Goal: Find specific page/section: Find specific page/section

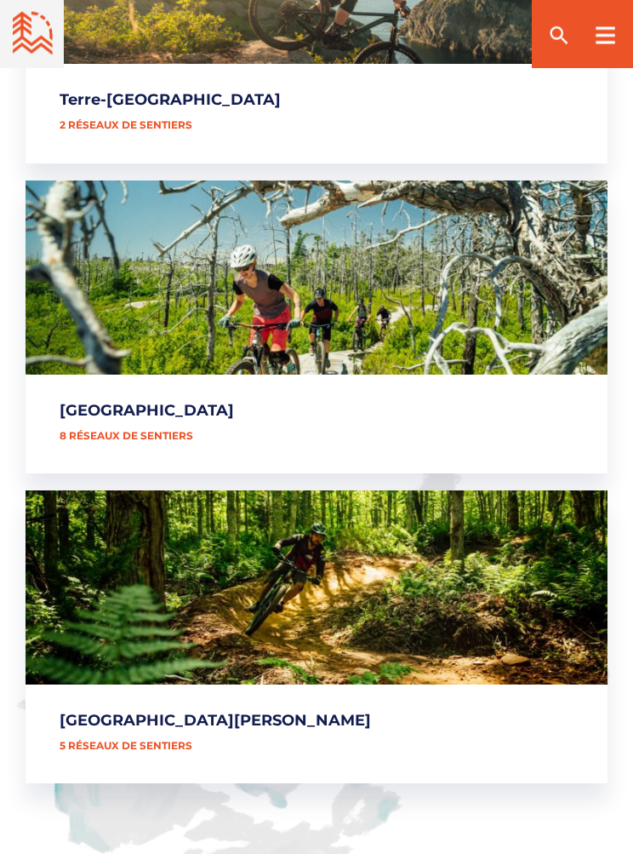
scroll to position [1388, 0]
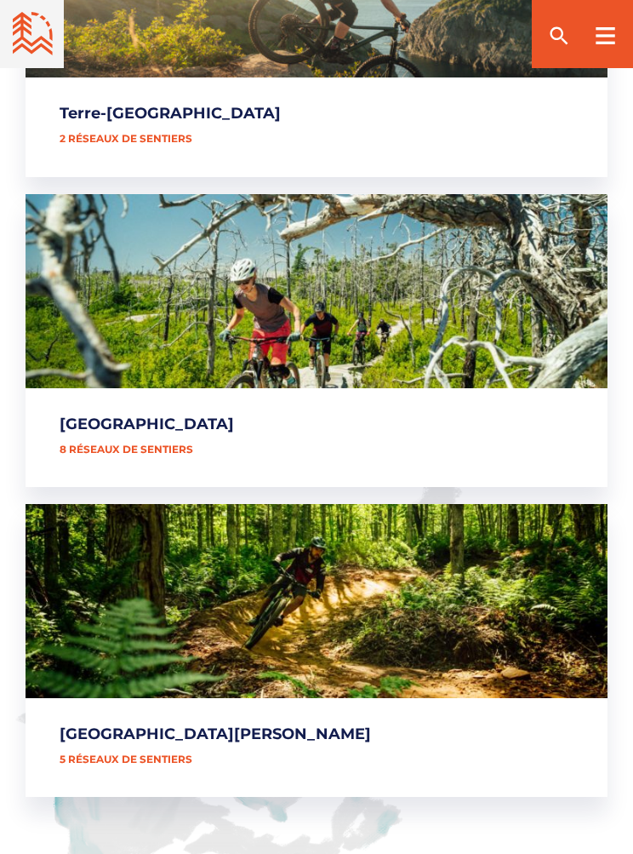
click at [148, 670] on link "[GEOGRAPHIC_DATA][PERSON_NAME]" at bounding box center [317, 650] width 582 height 293
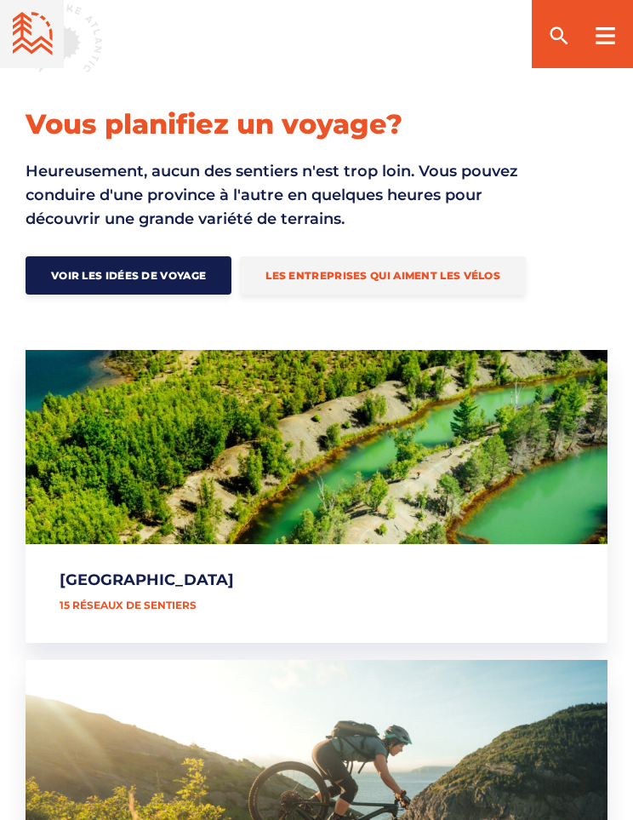
scroll to position [642, 0]
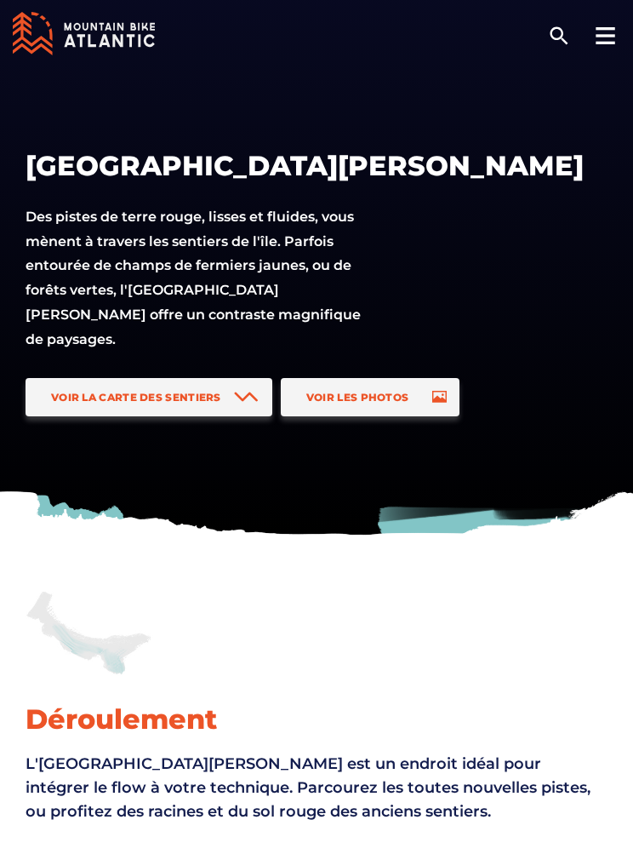
click at [149, 378] on link "Voir la carte des sentiers" at bounding box center [149, 397] width 247 height 38
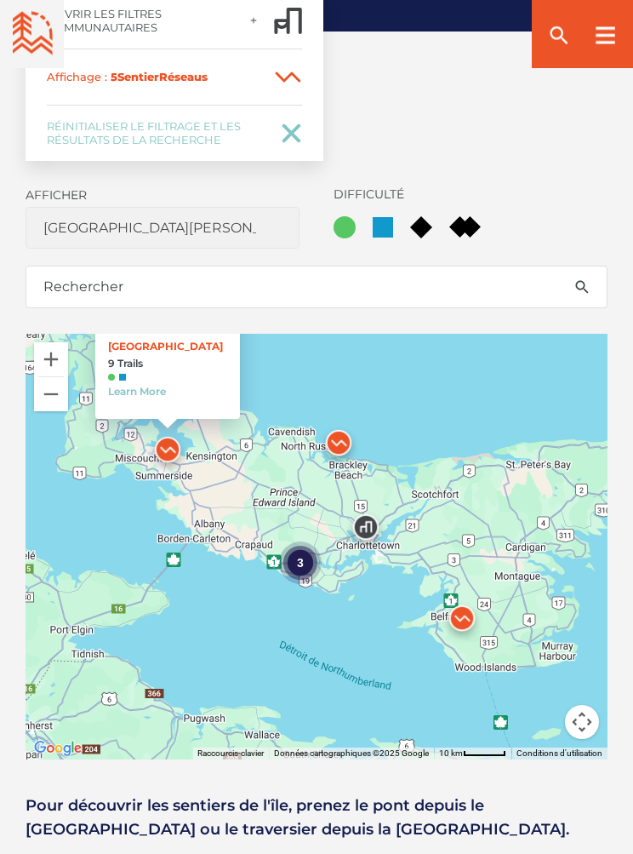
scroll to position [1053, 0]
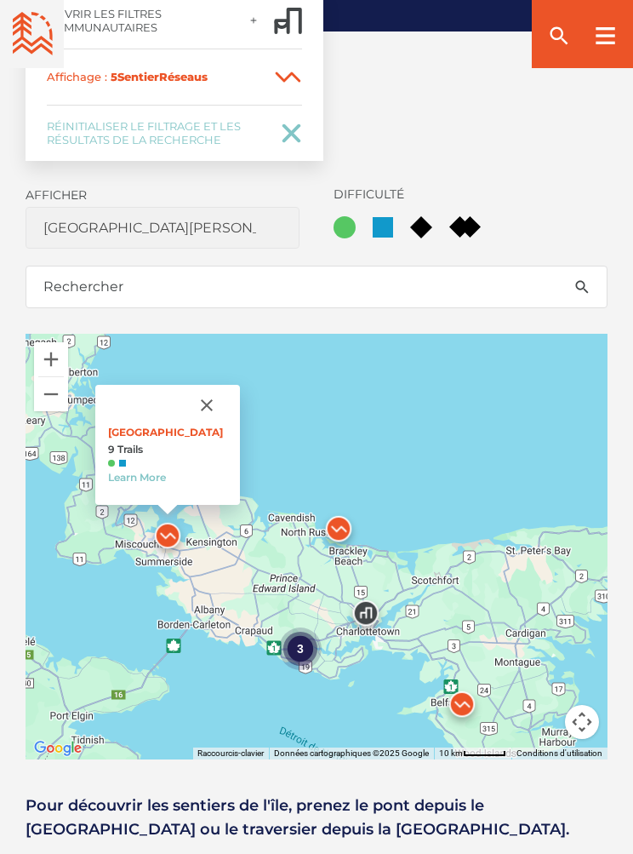
click at [123, 438] on link "[GEOGRAPHIC_DATA]" at bounding box center [165, 432] width 115 height 13
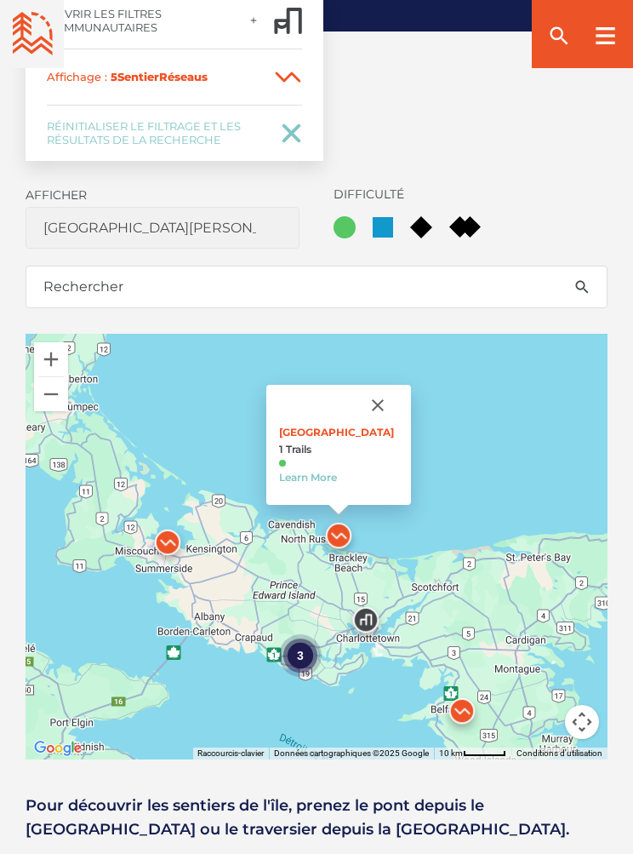
click at [291, 657] on div "3" at bounding box center [300, 655] width 43 height 43
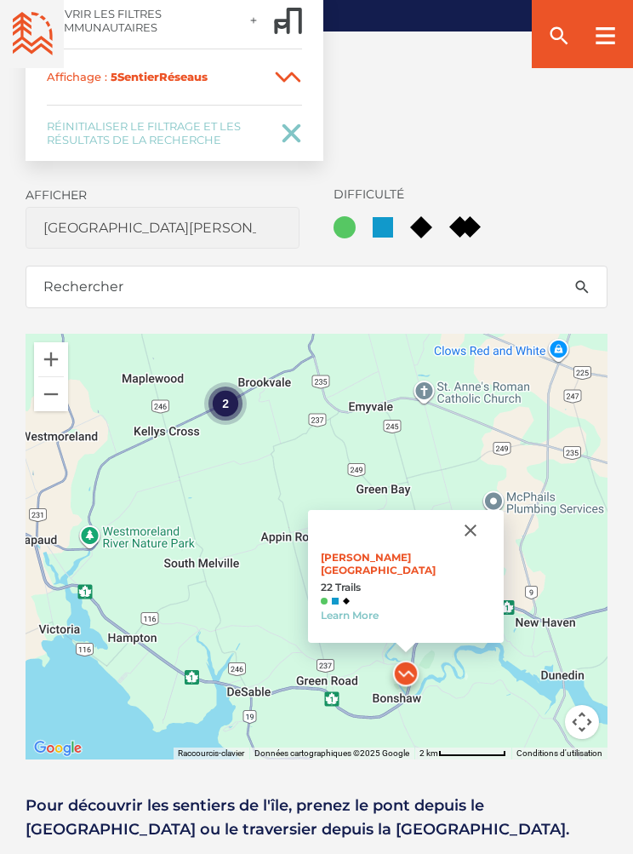
click at [382, 600] on span at bounding box center [406, 601] width 170 height 7
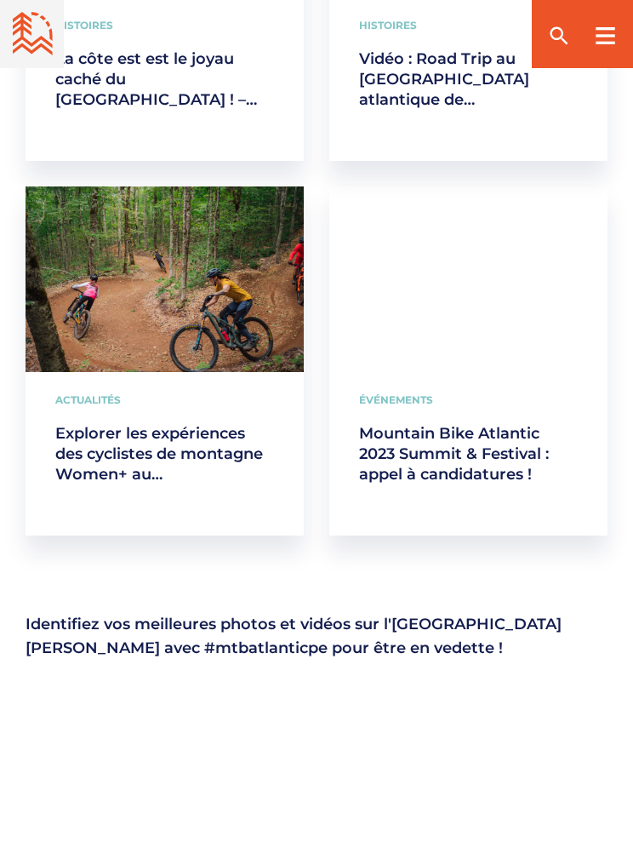
scroll to position [3170, 0]
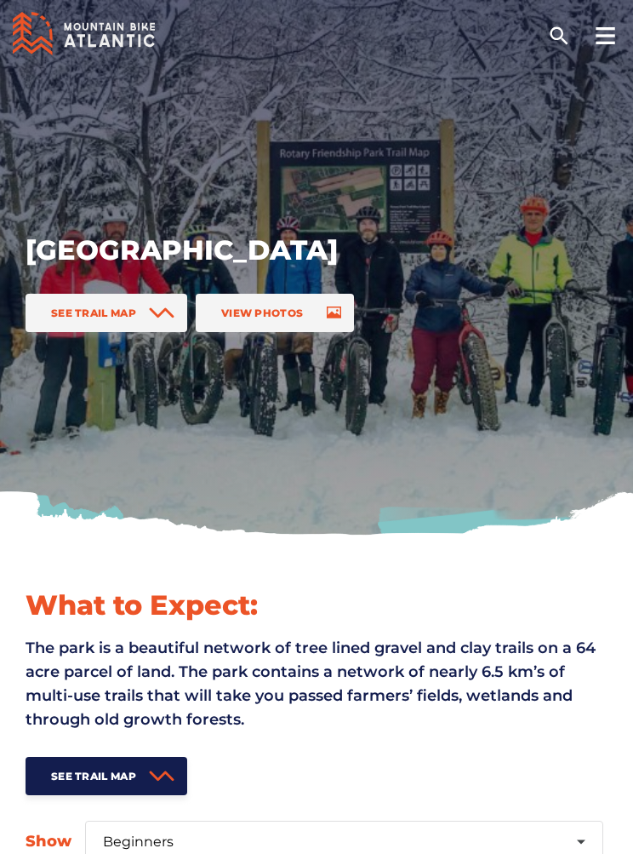
click at [122, 300] on link "See Trail Map" at bounding box center [107, 313] width 162 height 38
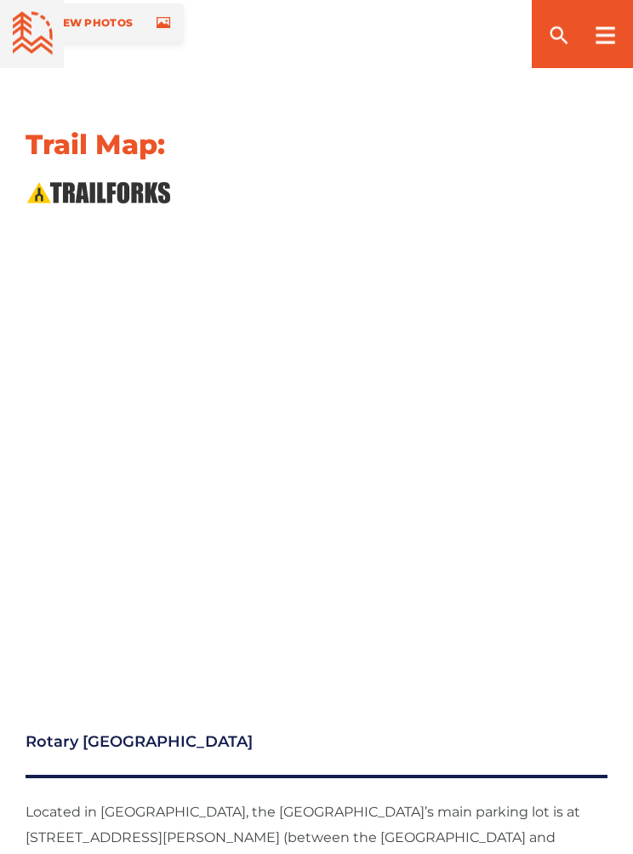
scroll to position [1892, 0]
